Goal: Task Accomplishment & Management: Use online tool/utility

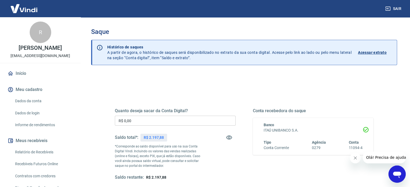
click at [175, 120] on input "R$ 0,00" at bounding box center [175, 121] width 121 height 10
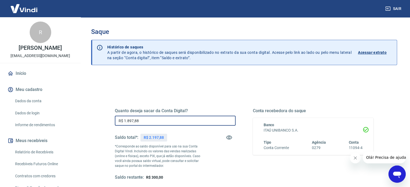
click at [129, 120] on input "R$ 1.897,88" at bounding box center [175, 121] width 121 height 10
drag, startPoint x: 143, startPoint y: 122, endPoint x: 127, endPoint y: 119, distance: 16.6
click at [127, 119] on input "R$ 1.897,88" at bounding box center [175, 121] width 121 height 10
type input "R$ 1.797,88"
click at [176, 91] on div "Quanto deseja sacar da Conta Digital? R$ 1.797,88 ​ Saldo total*: R$ 2.197,88 *…" at bounding box center [243, 147] width 271 height 125
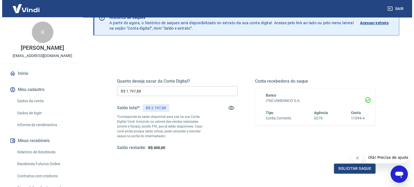
scroll to position [79, 0]
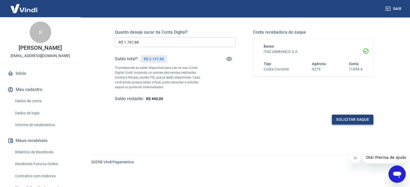
click at [354, 122] on button "Solicitar saque" at bounding box center [353, 120] width 42 height 10
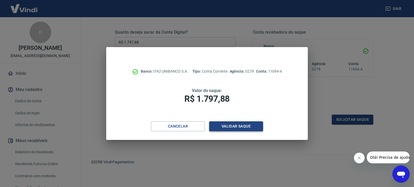
click at [236, 124] on button "Validar saque" at bounding box center [236, 127] width 54 height 10
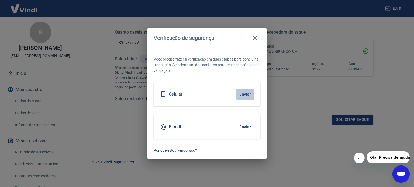
click at [246, 90] on button "Enviar" at bounding box center [245, 94] width 18 height 11
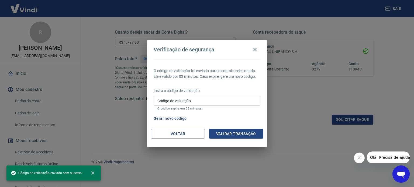
click at [195, 103] on input "Código de validação" at bounding box center [207, 101] width 107 height 10
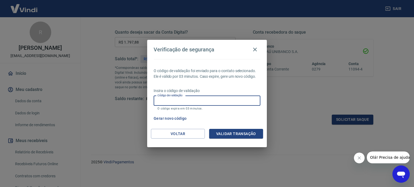
click at [185, 99] on input "Código de validação" at bounding box center [207, 101] width 107 height 10
type input "753887"
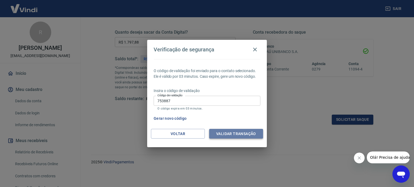
click at [251, 136] on button "Validar transação" at bounding box center [236, 134] width 54 height 10
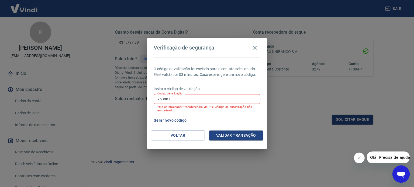
drag, startPoint x: 216, startPoint y: 100, endPoint x: 121, endPoint y: 102, distance: 94.9
click at [122, 102] on div "Verificação de segurança O código de validação foi enviado para o contato selec…" at bounding box center [207, 93] width 414 height 187
type input "507187"
click at [247, 133] on button "Validar transação" at bounding box center [236, 136] width 54 height 10
drag, startPoint x: 241, startPoint y: 98, endPoint x: 108, endPoint y: 97, distance: 132.9
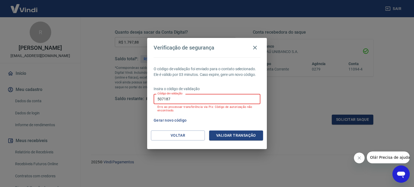
click at [108, 97] on div "Verificação de segurança O código de validação foi enviado para o contato selec…" at bounding box center [207, 93] width 414 height 187
type input "887653"
click at [244, 134] on button "Validar transação" at bounding box center [236, 136] width 54 height 10
click at [175, 116] on button "Gerar novo código" at bounding box center [169, 121] width 37 height 10
drag, startPoint x: 204, startPoint y: 100, endPoint x: 87, endPoint y: 99, distance: 117.0
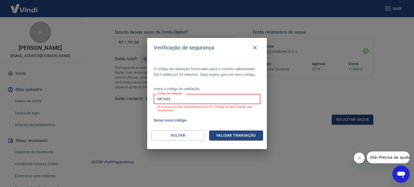
click at [88, 100] on div "Verificação de segurança O código de validação foi enviado para o contato selec…" at bounding box center [207, 93] width 414 height 187
click at [87, 99] on div "Verificação de segurança O código de validação foi enviado para o contato selec…" at bounding box center [207, 93] width 414 height 187
click at [167, 122] on button "Gerar novo código" at bounding box center [169, 121] width 37 height 10
click at [216, 100] on input "887653" at bounding box center [207, 99] width 107 height 10
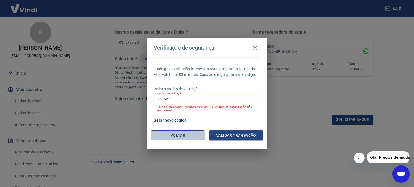
click at [187, 136] on button "Voltar" at bounding box center [178, 136] width 54 height 10
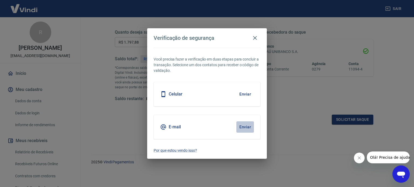
click at [245, 128] on button "Enviar" at bounding box center [245, 127] width 18 height 11
click at [245, 127] on button "Enviar" at bounding box center [245, 127] width 18 height 11
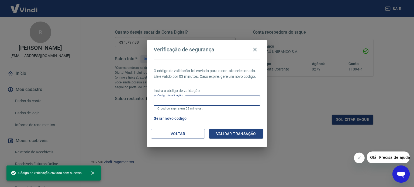
click at [226, 98] on input "Código de validação" at bounding box center [207, 101] width 107 height 10
paste input "463819"
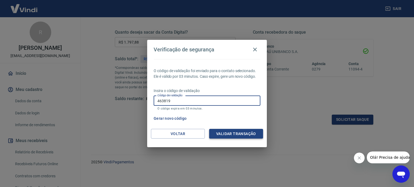
type input "463819"
click at [244, 131] on button "Validar transação" at bounding box center [236, 134] width 54 height 10
